Goal: Information Seeking & Learning: Learn about a topic

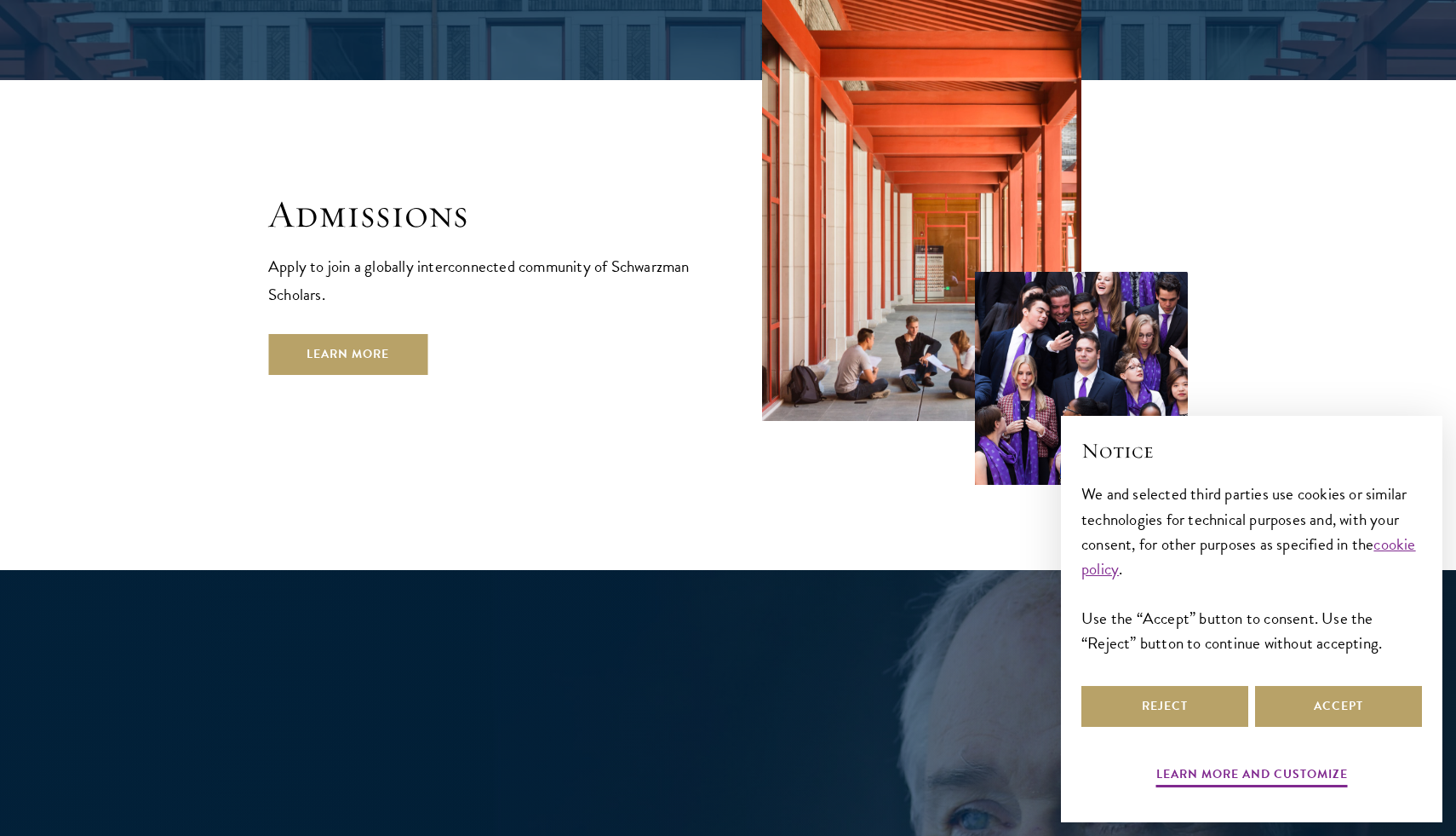
scroll to position [3006, 0]
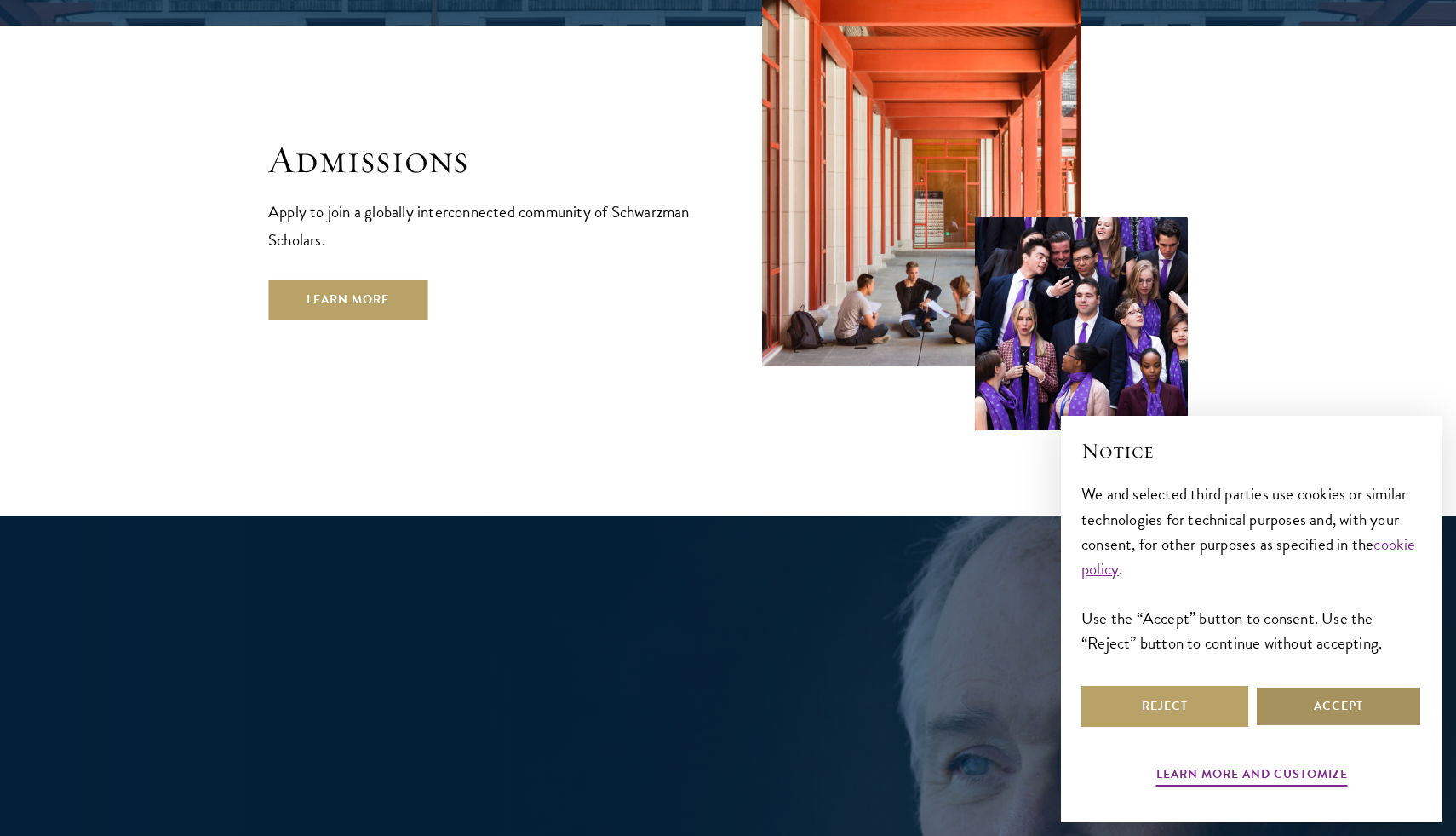
click at [1333, 713] on button "Accept" at bounding box center [1338, 705] width 167 height 41
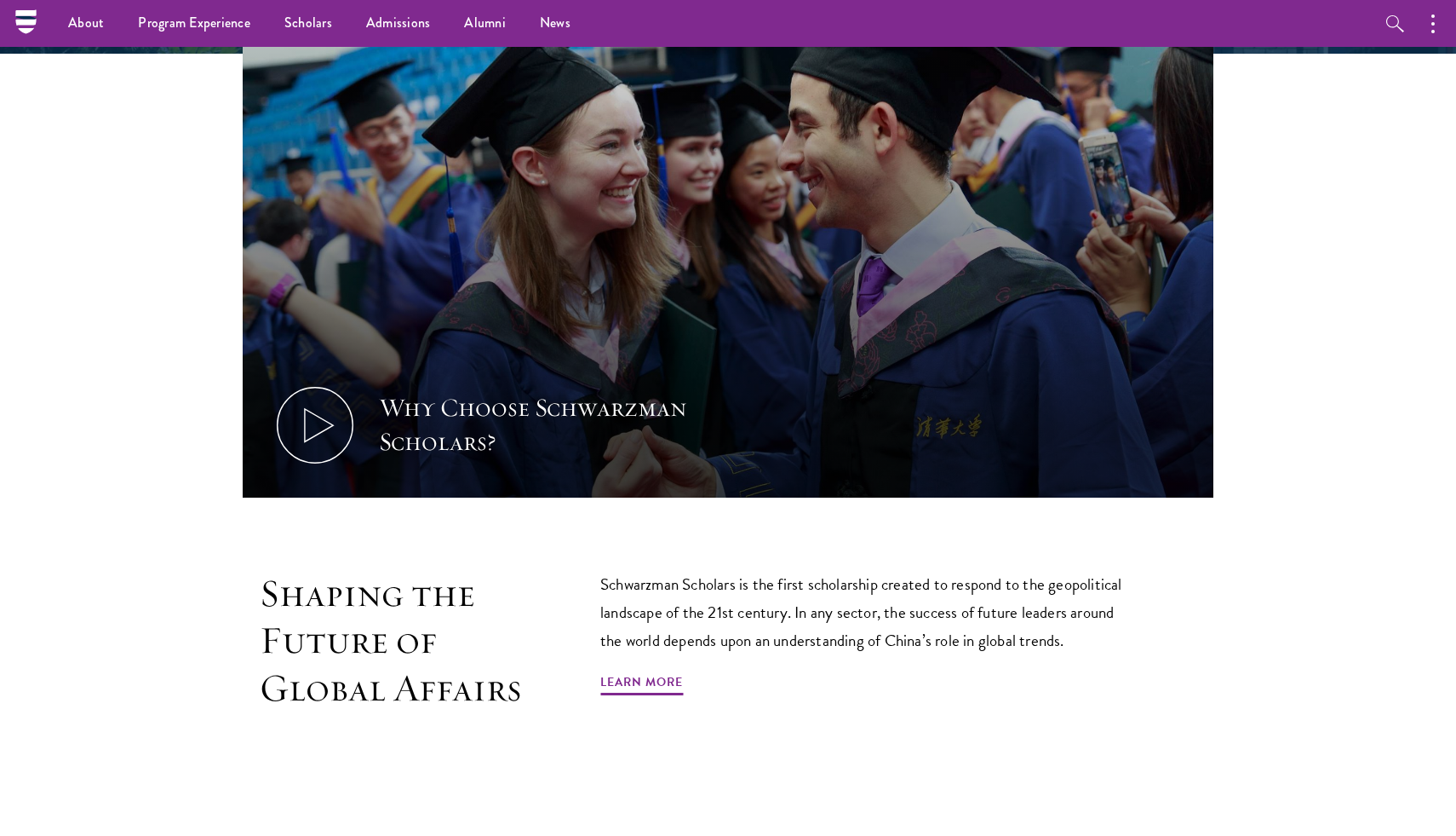
scroll to position [688, 0]
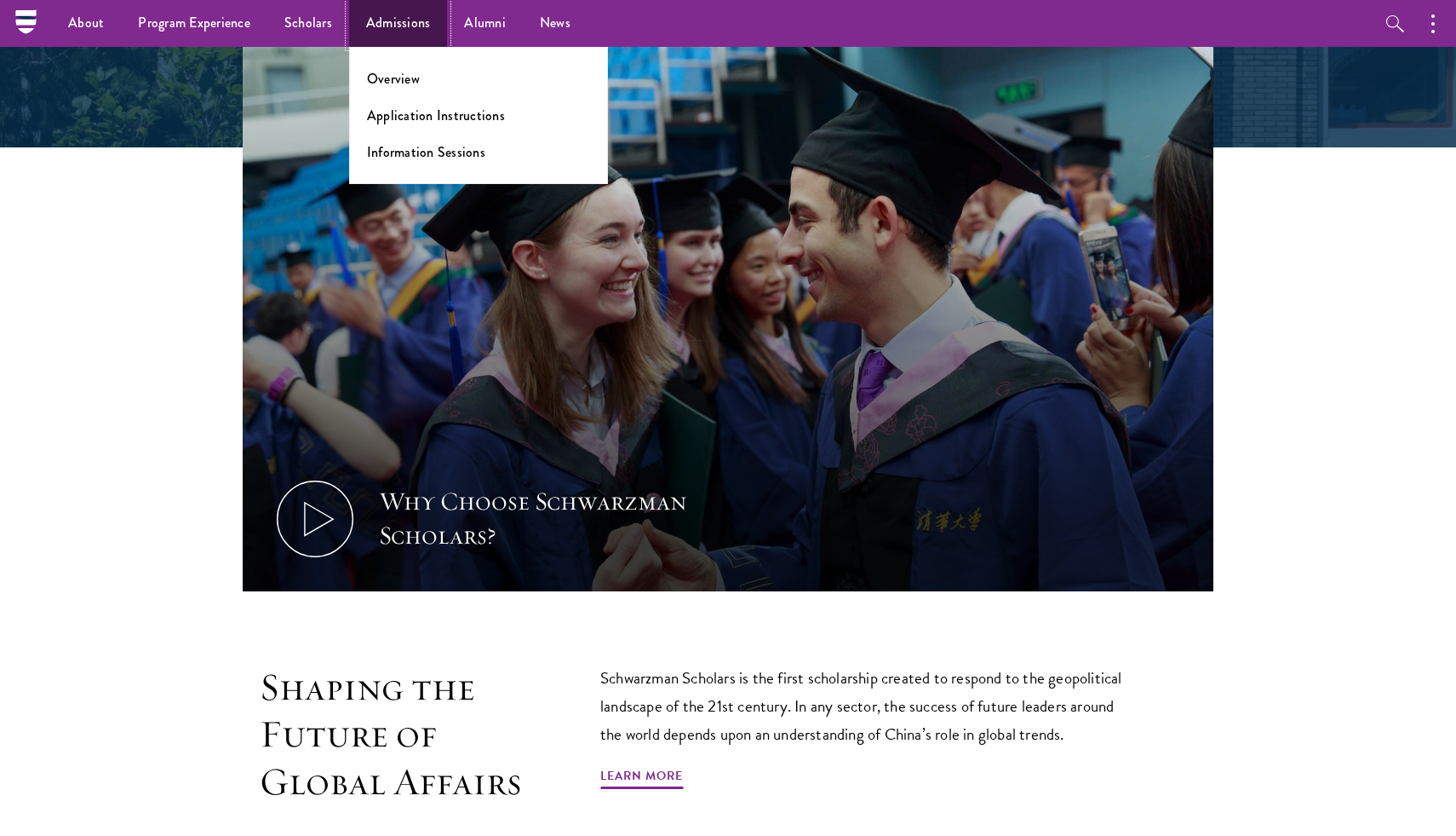
click at [406, 33] on link "Admissions" at bounding box center [399, 23] width 99 height 47
click at [431, 82] on li "Overview" at bounding box center [478, 78] width 224 height 19
click at [387, 78] on link "Overview" at bounding box center [393, 78] width 53 height 19
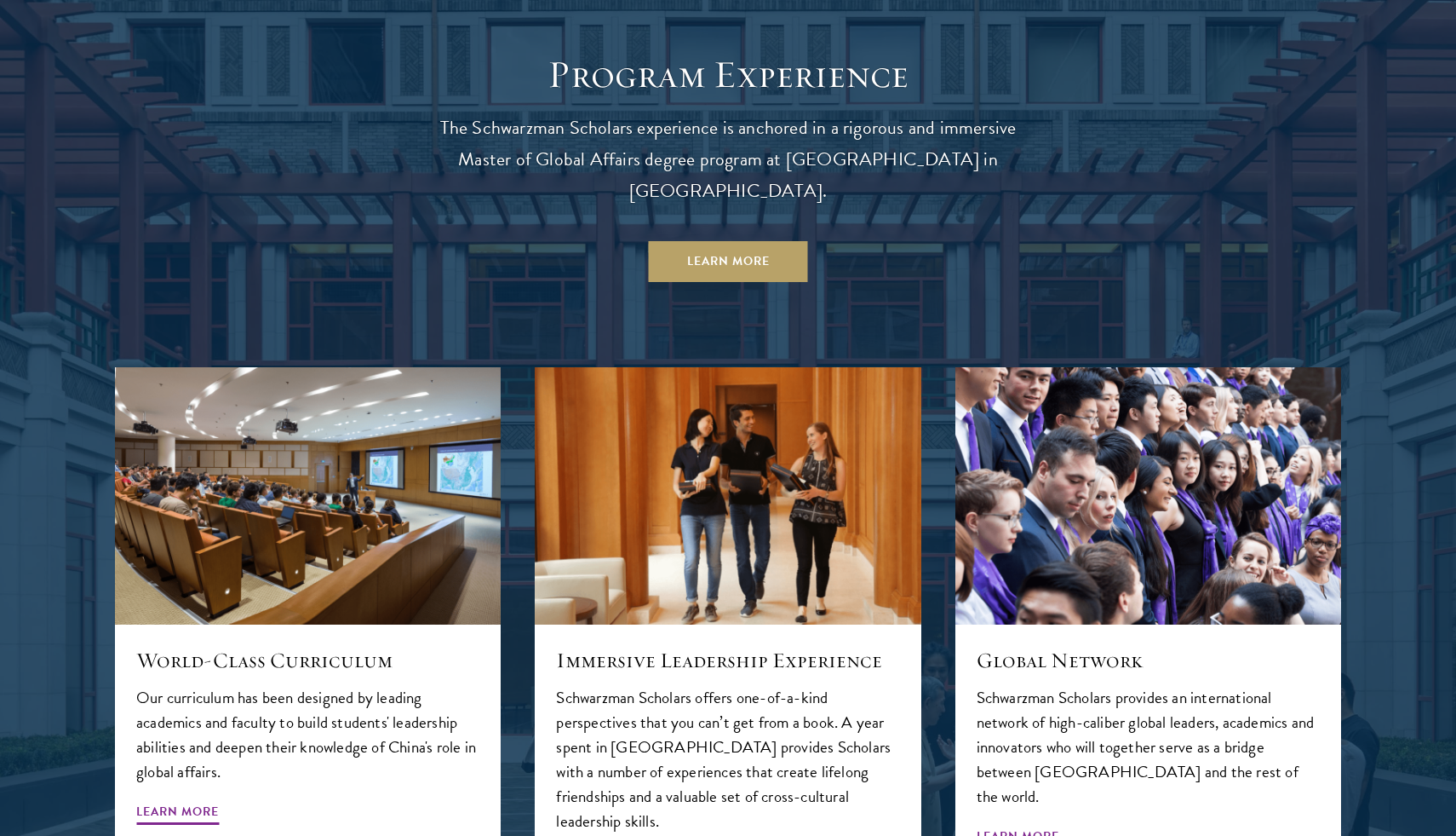
scroll to position [1762, 0]
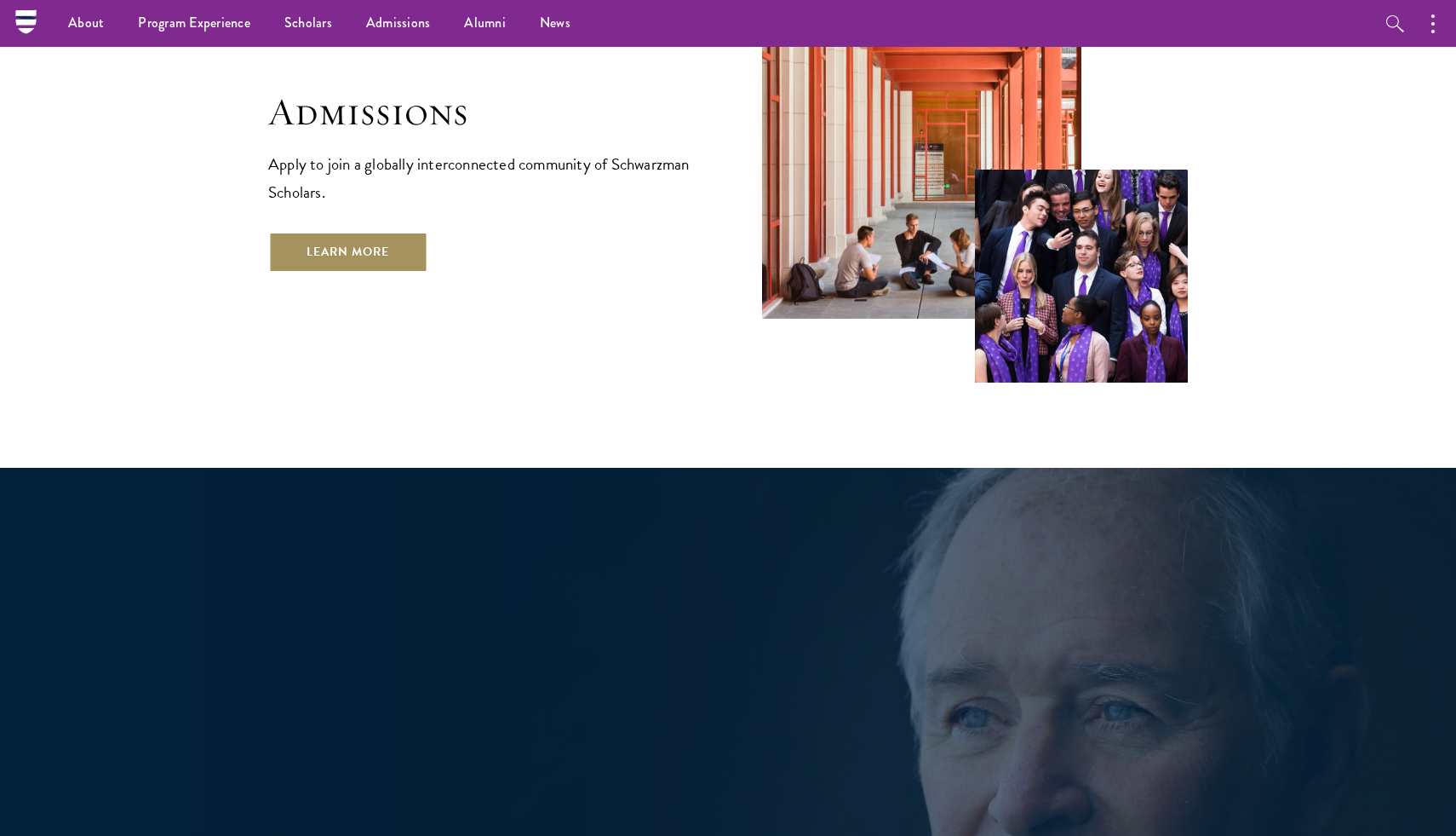
click at [390, 232] on link "Learn More" at bounding box center [348, 252] width 160 height 41
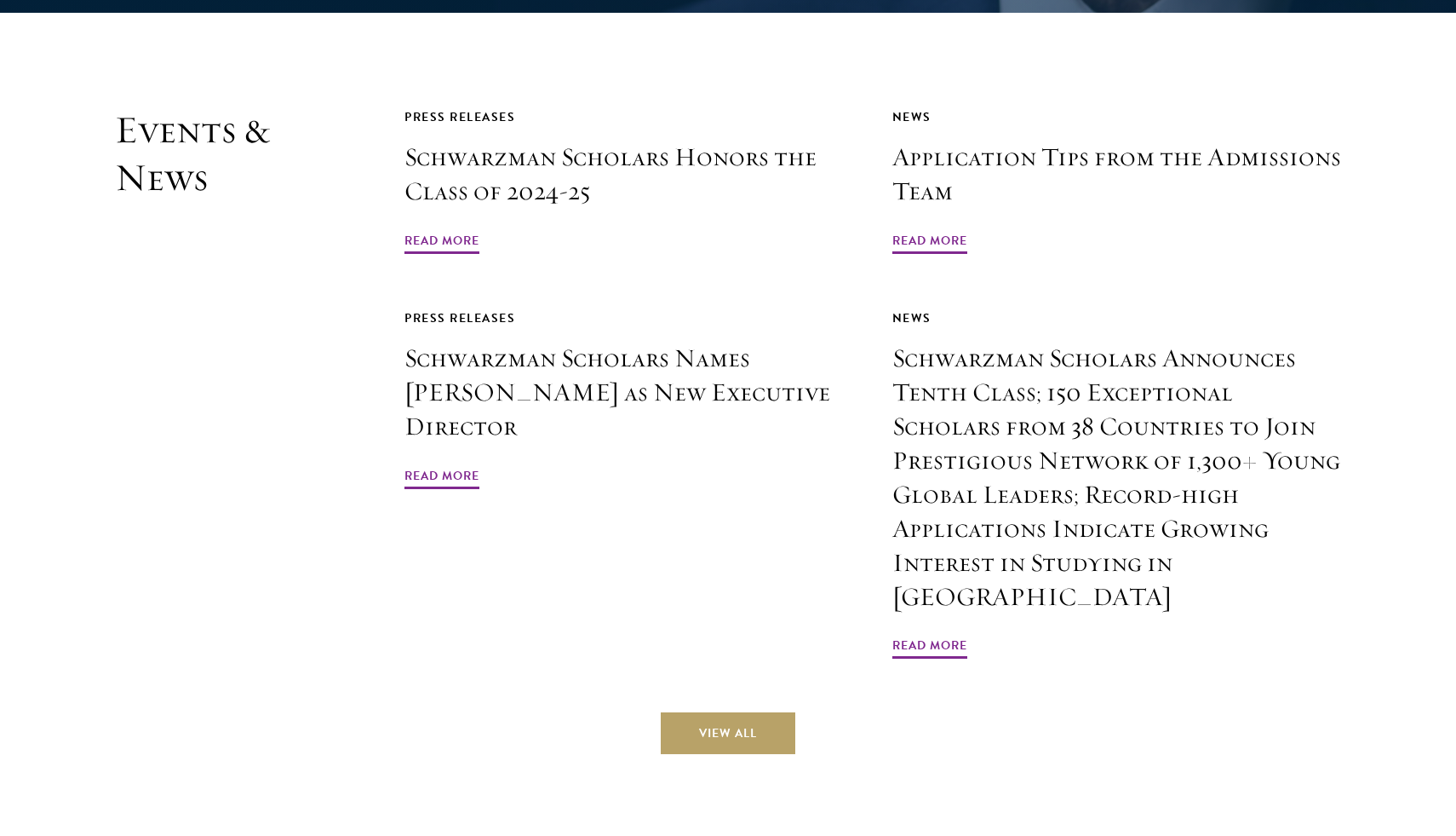
scroll to position [5105, 0]
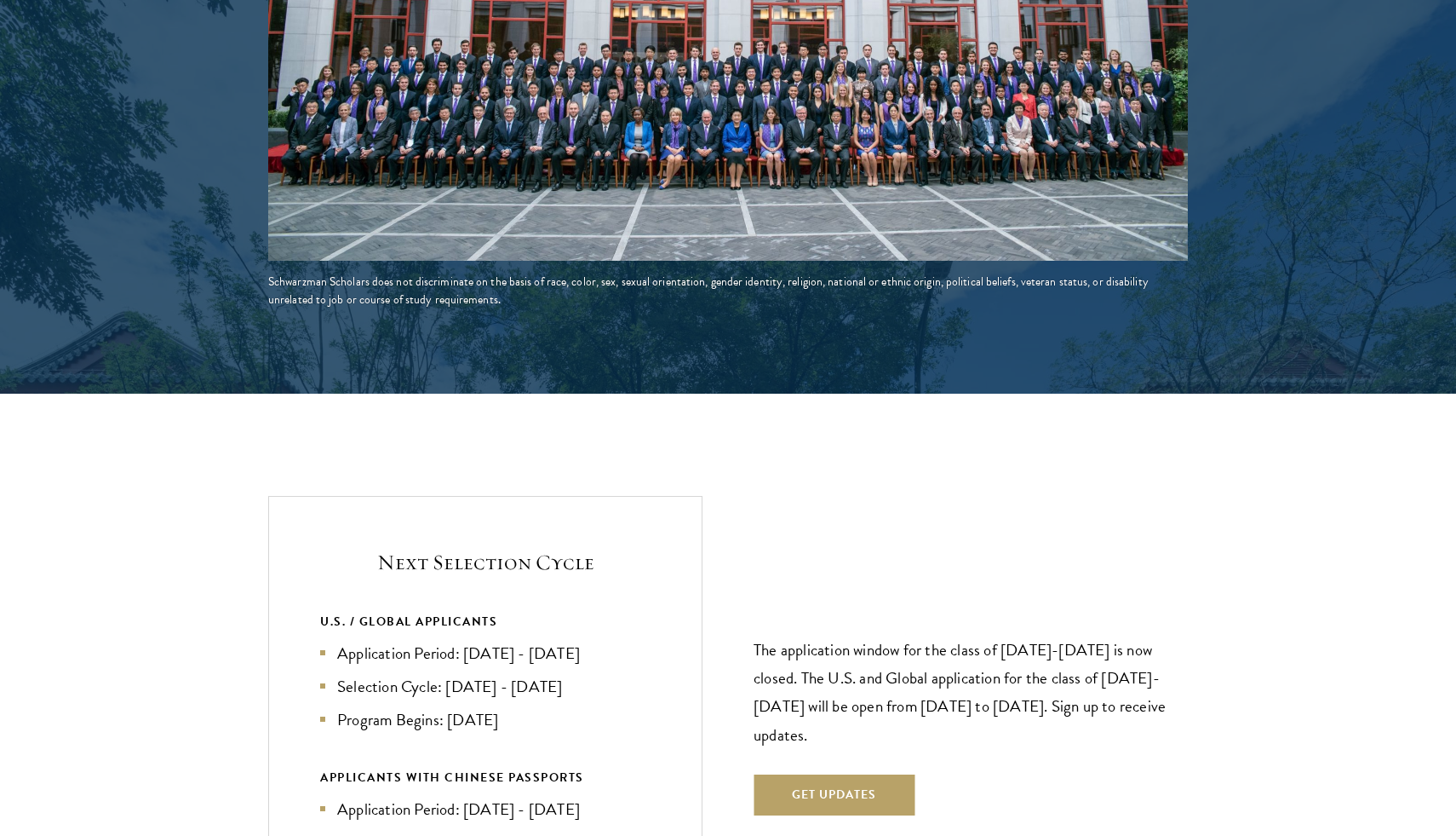
scroll to position [3630, 0]
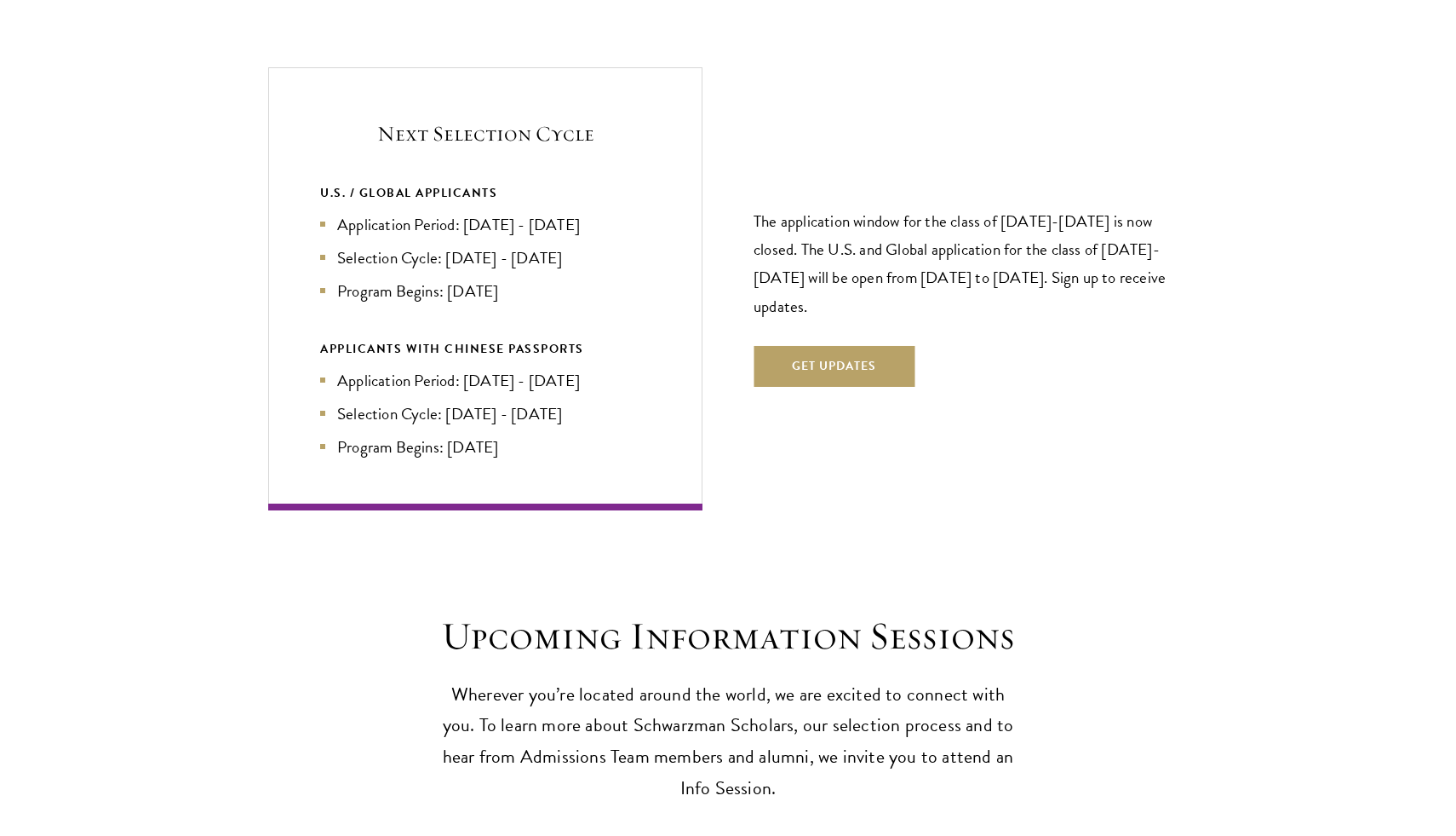
drag, startPoint x: 858, startPoint y: 263, endPoint x: 878, endPoint y: 147, distance: 117.7
click at [878, 148] on div "The application window for the class of 2026-2027 is now closed. The U.S. and G…" at bounding box center [971, 288] width 434 height 298
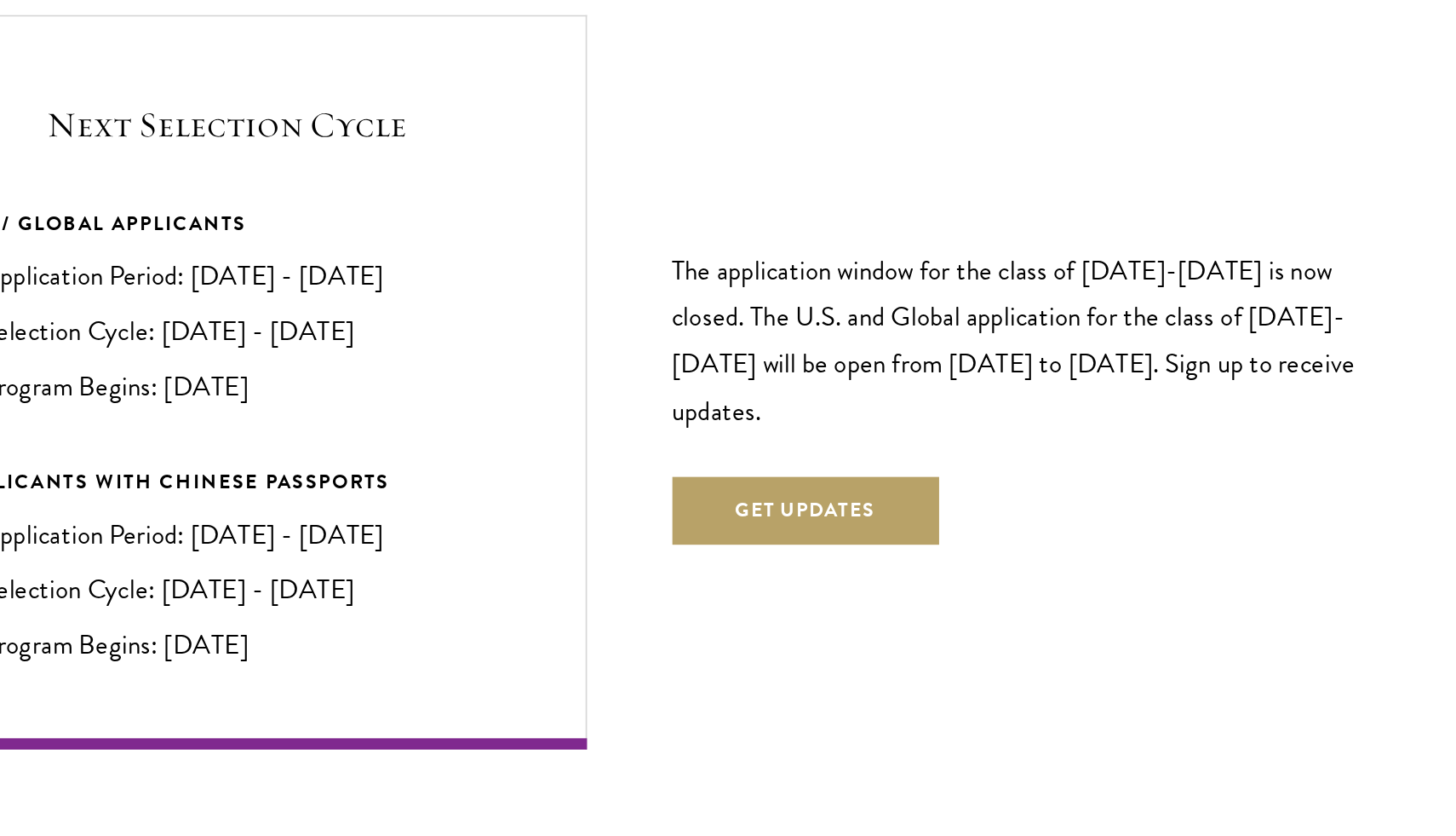
click at [1050, 264] on p "The application window for the class of 2026-2027 is now closed. The U.S. and G…" at bounding box center [971, 263] width 434 height 112
drag, startPoint x: 1050, startPoint y: 264, endPoint x: 920, endPoint y: 145, distance: 176.2
click at [922, 148] on div "The application window for the class of 2026-2027 is now closed. The U.S. and G…" at bounding box center [971, 288] width 434 height 298
click at [920, 145] on div "The application window for the class of 2026-2027 is now closed. The U.S. and G…" at bounding box center [971, 288] width 434 height 298
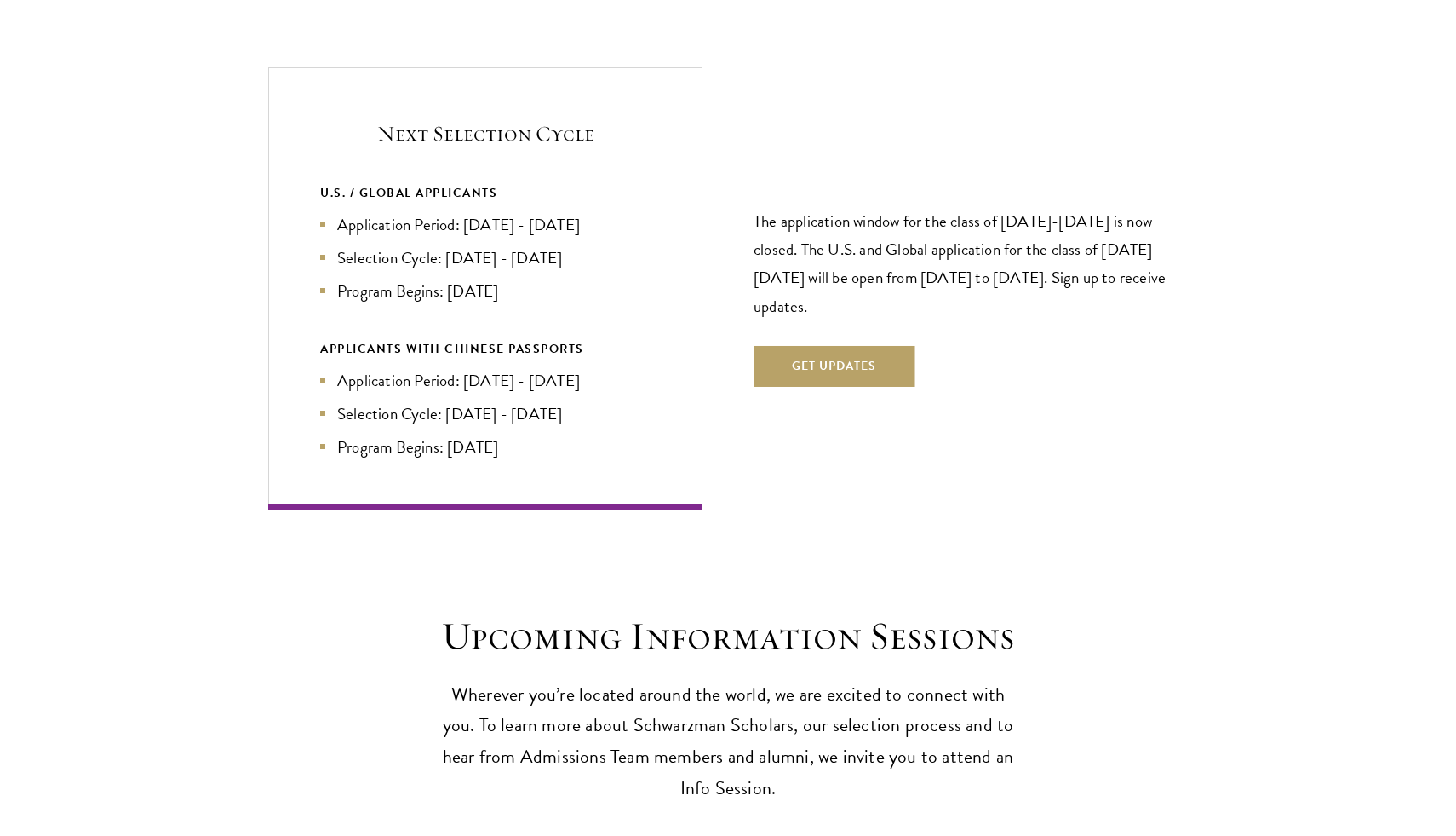
scroll to position [4091, 0]
